Goal: Task Accomplishment & Management: Manage account settings

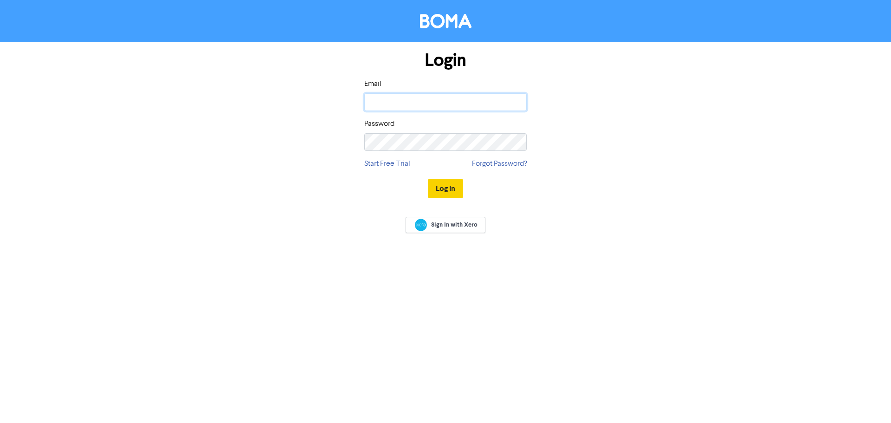
type input "[EMAIL_ADDRESS][DOMAIN_NAME]"
click at [441, 188] on button "Log In" at bounding box center [445, 188] width 35 height 19
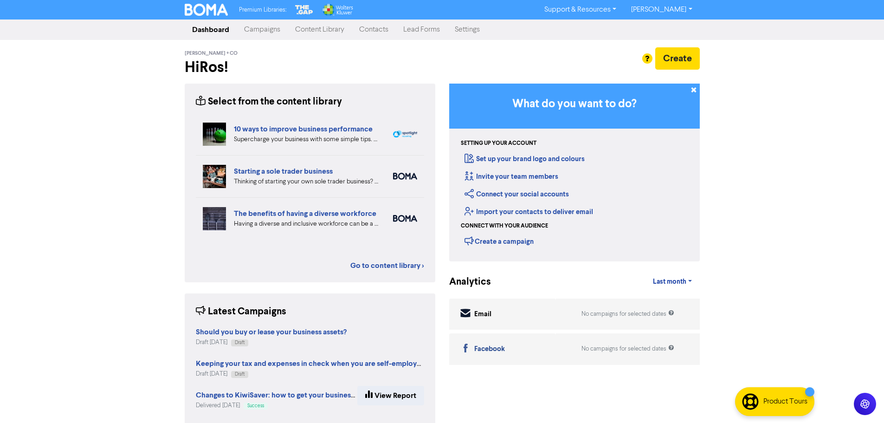
click at [379, 27] on link "Contacts" at bounding box center [374, 29] width 44 height 19
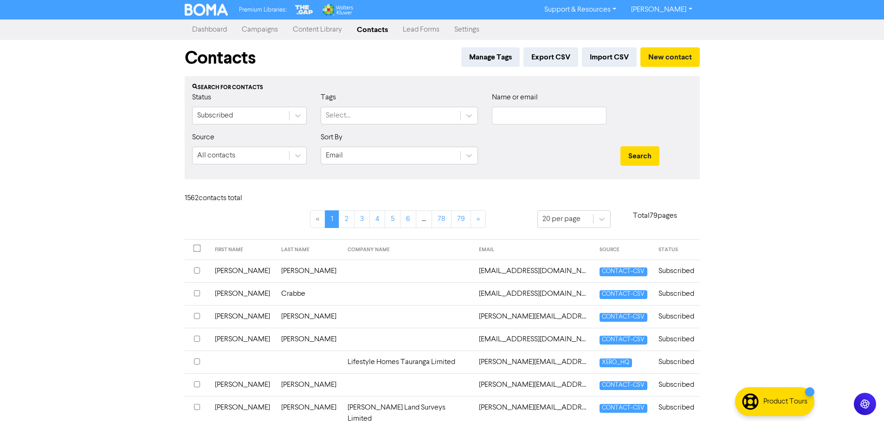
click at [566, 126] on div "Name or email" at bounding box center [549, 112] width 129 height 40
click at [562, 122] on input "text" at bounding box center [549, 116] width 115 height 18
type input "[PERSON_NAME]"
click at [620, 146] on button "Search" at bounding box center [639, 155] width 39 height 19
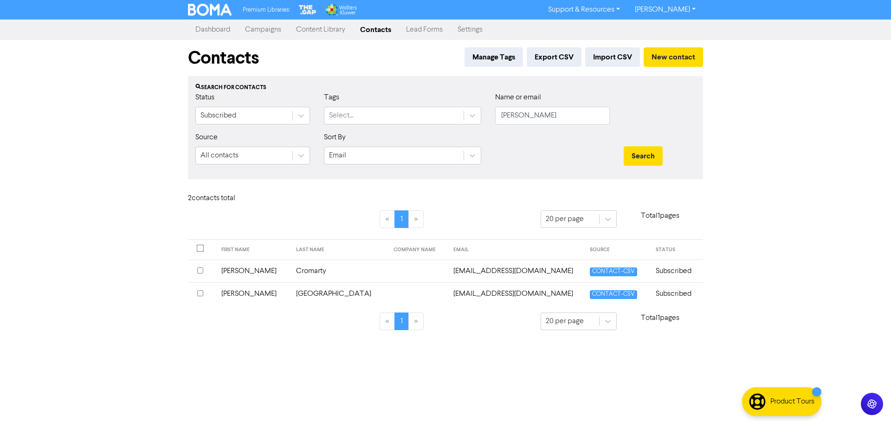
click at [196, 268] on th at bounding box center [202, 270] width 28 height 23
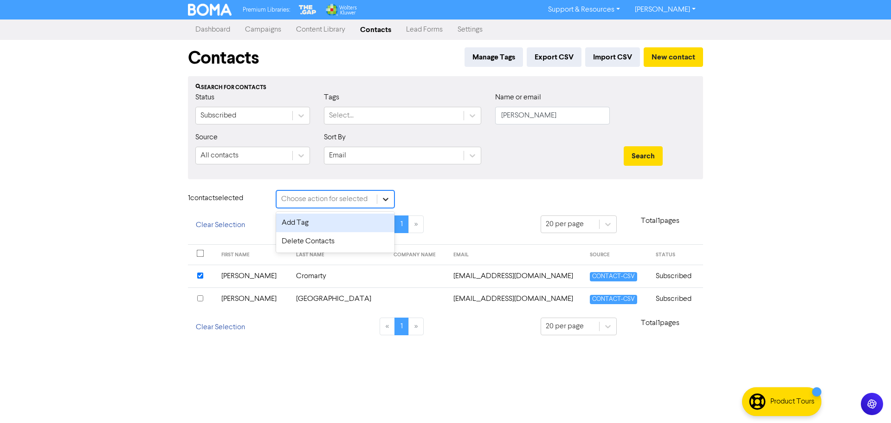
click at [393, 197] on div at bounding box center [385, 199] width 17 height 17
click at [357, 245] on div "Delete Contacts" at bounding box center [335, 241] width 118 height 19
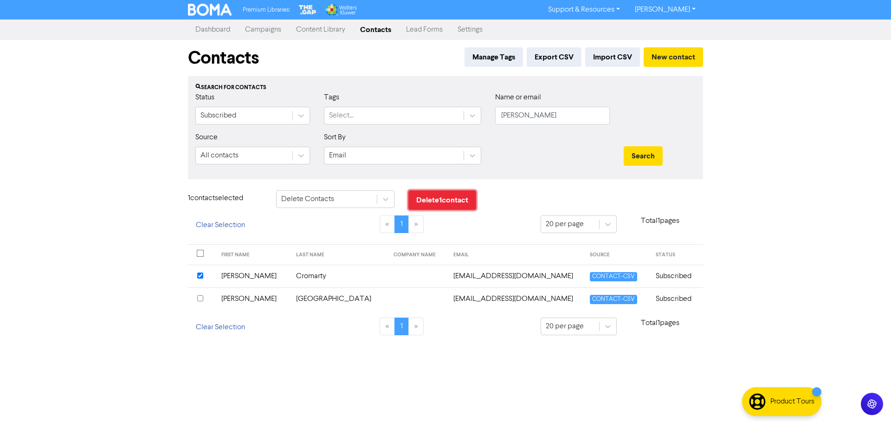
click at [437, 200] on button "Delete 1 contact" at bounding box center [442, 199] width 68 height 19
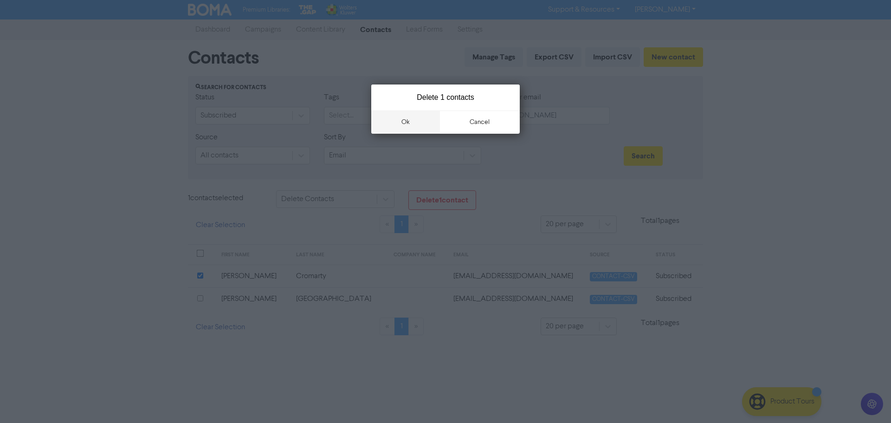
click at [404, 121] on button "ok" at bounding box center [405, 121] width 69 height 23
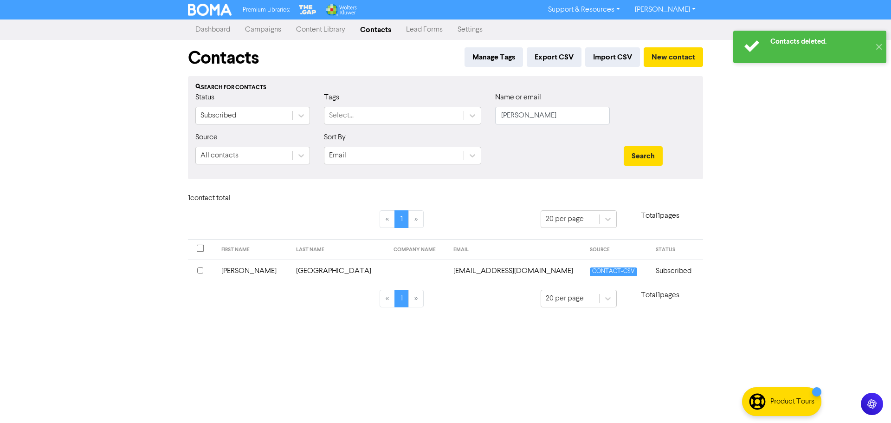
drag, startPoint x: 405, startPoint y: 132, endPoint x: 316, endPoint y: 210, distance: 117.7
click at [316, 210] on div "« 1 »" at bounding box center [401, 224] width 264 height 29
